Goal: Task Accomplishment & Management: Manage account settings

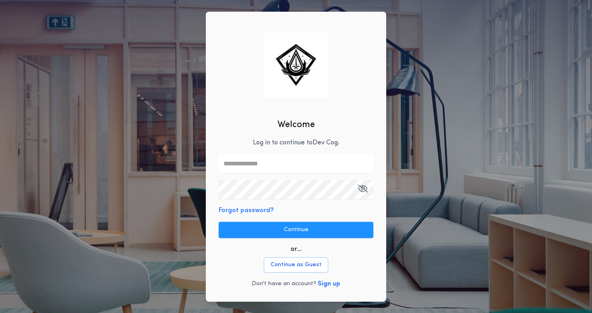
click at [271, 164] on input "text" at bounding box center [296, 163] width 155 height 19
paste input "**********"
type input "**********"
click at [0, 312] on nordpass-portal at bounding box center [0, 313] width 0 height 0
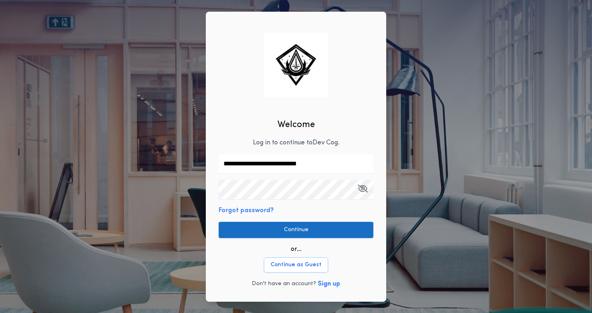
click at [317, 231] on button "Continue" at bounding box center [296, 230] width 155 height 16
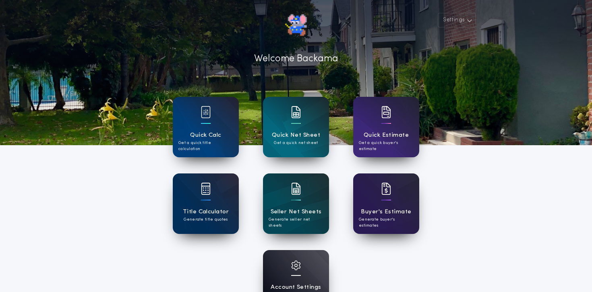
click at [310, 273] on div "Account Settings Manage your account" at bounding box center [296, 280] width 66 height 60
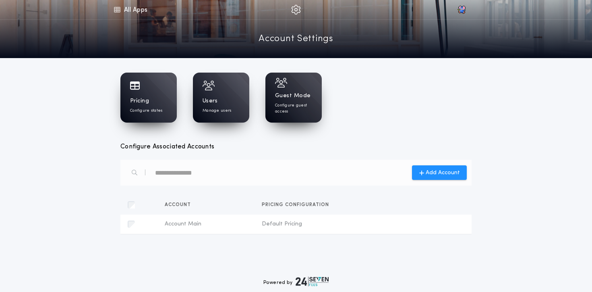
click at [302, 120] on div "Guest Mode Configure guest access" at bounding box center [294, 98] width 56 height 50
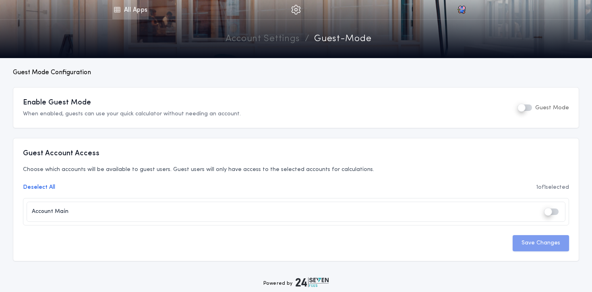
click at [123, 13] on link "All Apps" at bounding box center [130, 9] width 36 height 19
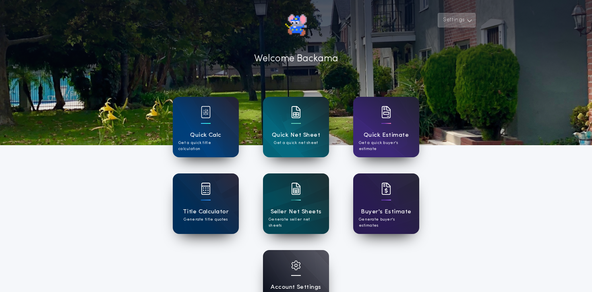
click at [468, 27] on button "Settings" at bounding box center [457, 20] width 38 height 15
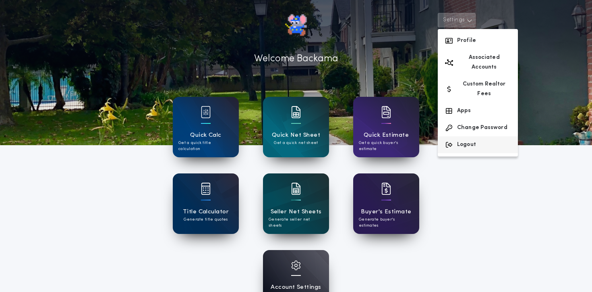
click at [461, 136] on button "Logout" at bounding box center [478, 144] width 80 height 17
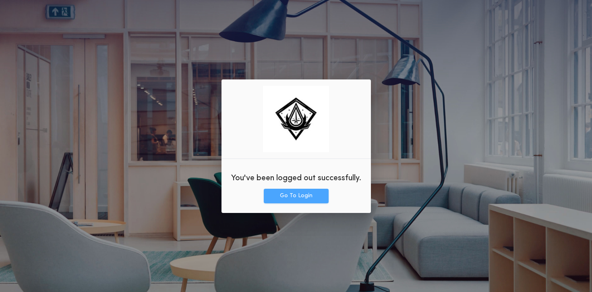
click at [311, 190] on button "Go To Login" at bounding box center [296, 196] width 65 height 15
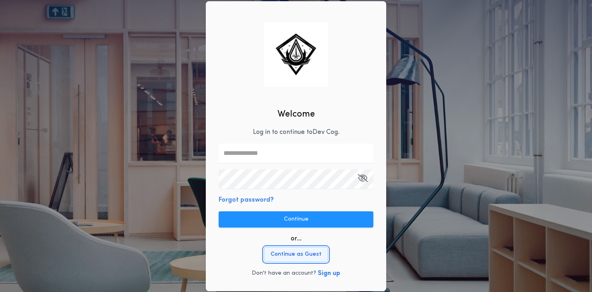
click at [286, 252] on button "Continue as Guest" at bounding box center [296, 254] width 64 height 15
